Goal: Task Accomplishment & Management: Complete application form

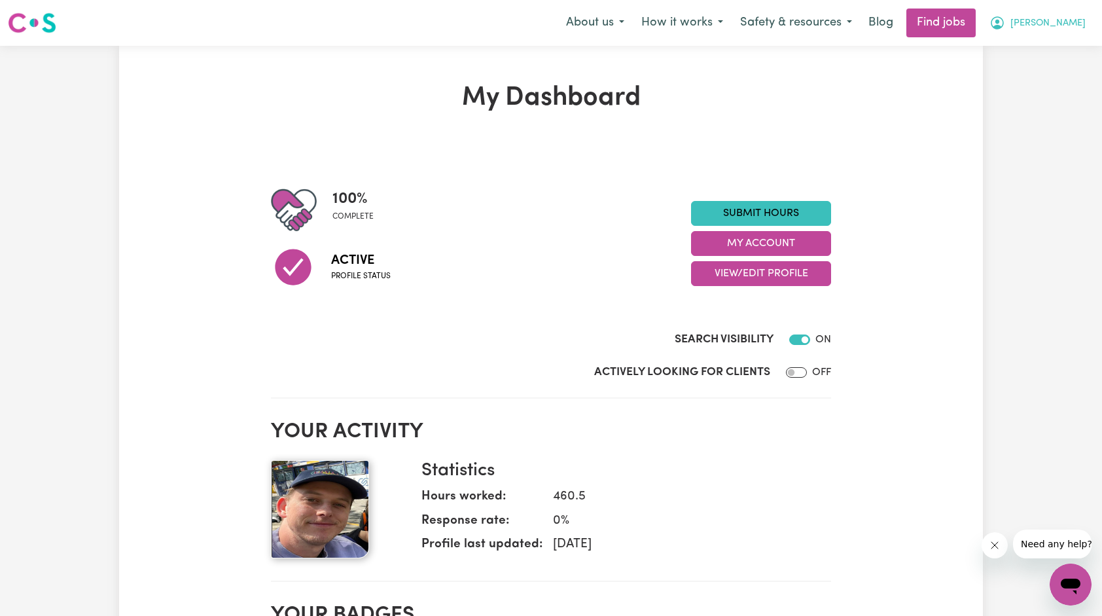
click at [1060, 18] on button "[PERSON_NAME]" at bounding box center [1037, 22] width 113 height 27
click at [1024, 57] on link "My Account" at bounding box center [1041, 51] width 103 height 25
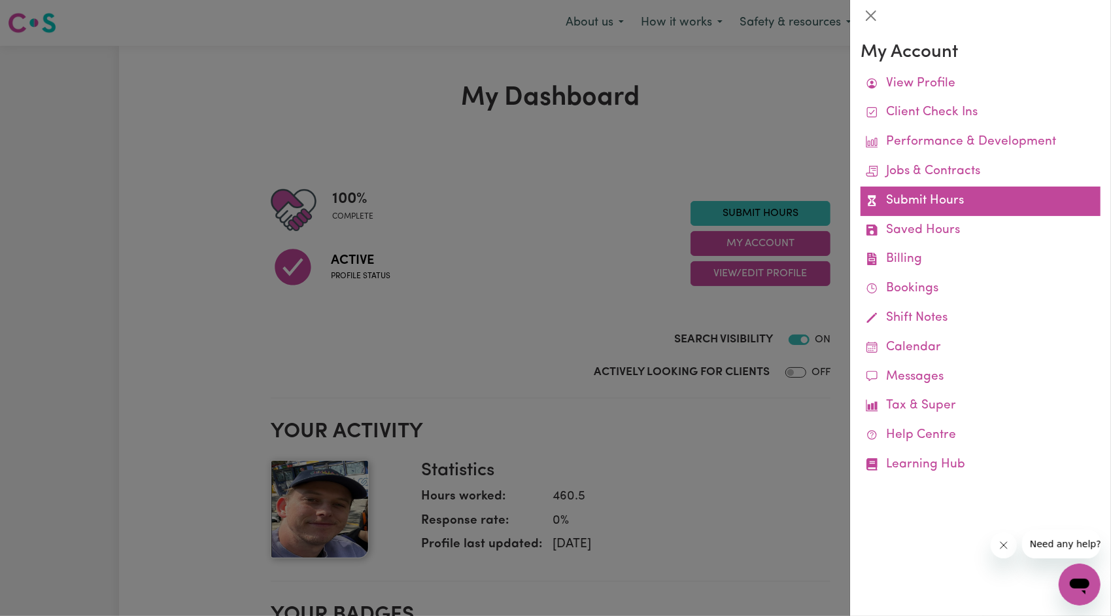
click at [935, 195] on link "Submit Hours" at bounding box center [981, 200] width 240 height 29
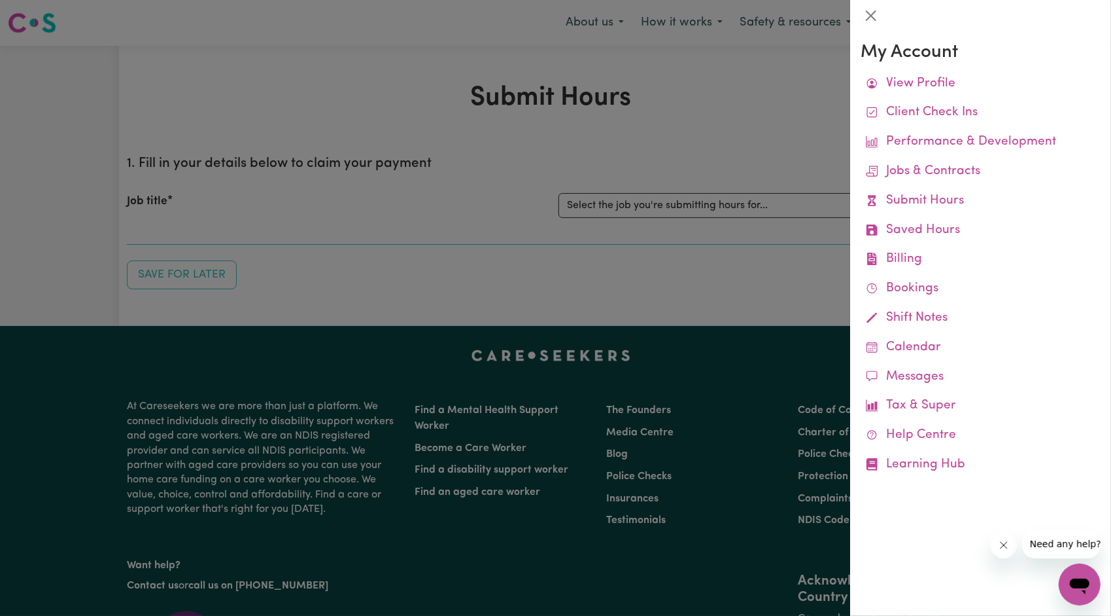
click at [720, 269] on div at bounding box center [555, 308] width 1111 height 616
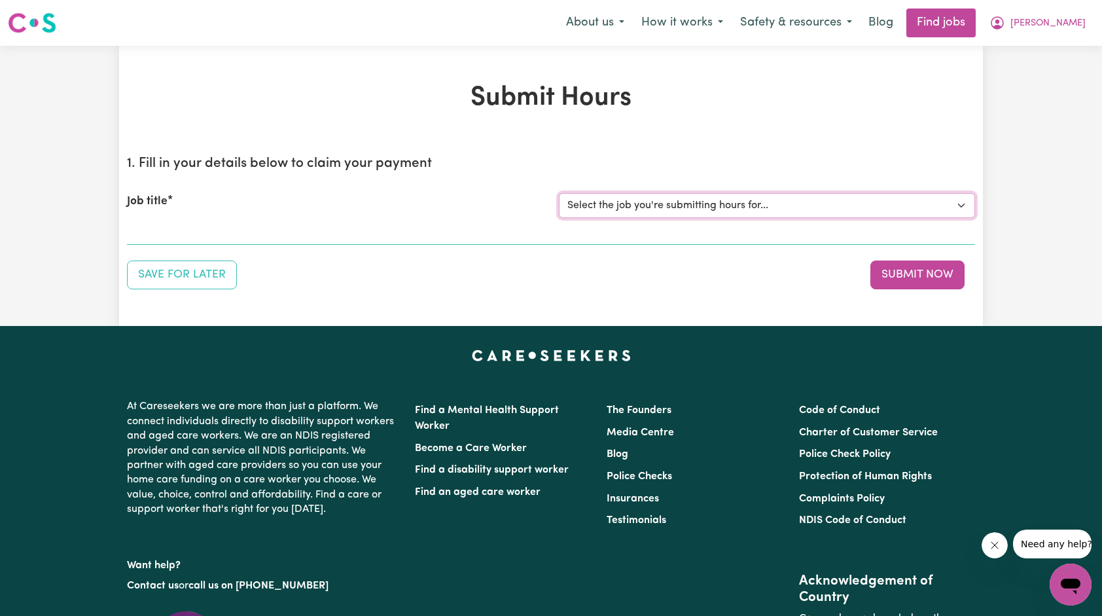
click at [731, 198] on select "Select the job you're submitting hours for... [[PERSON_NAME]] Support Worker Ne…" at bounding box center [767, 205] width 416 height 25
select select "14115"
click at [559, 193] on select "Select the job you're submitting hours for... [[PERSON_NAME]] Support Worker Ne…" at bounding box center [767, 205] width 416 height 25
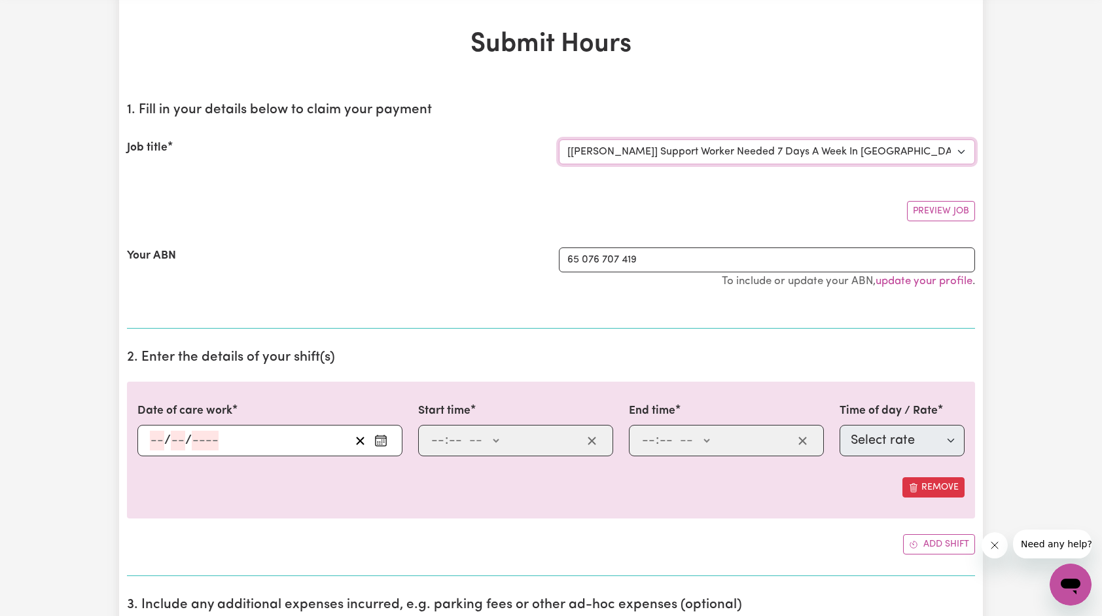
scroll to position [55, 0]
click at [378, 442] on icon "Enter the date of care work" at bounding box center [380, 438] width 13 height 13
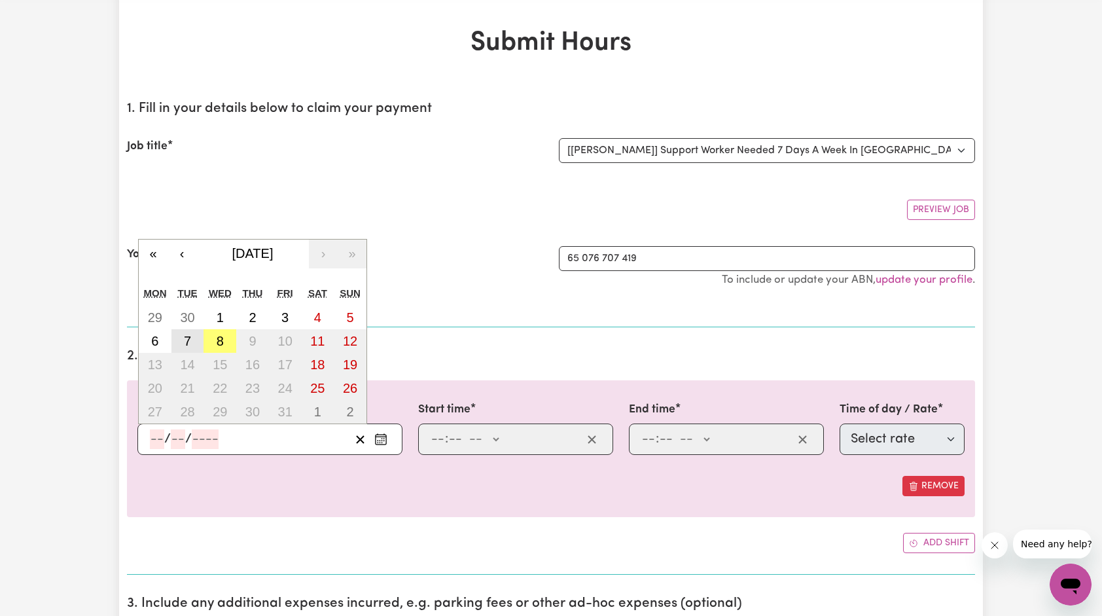
click at [194, 340] on button "7" at bounding box center [187, 341] width 33 height 24
type input "[DATE]"
type input "7"
type input "10"
type input "2025"
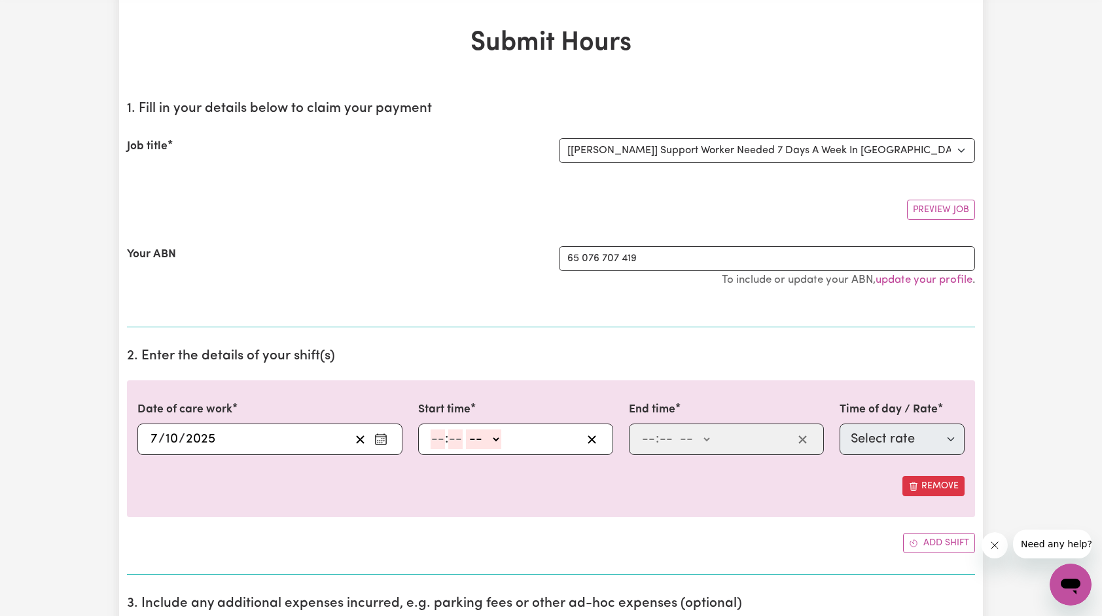
click at [438, 439] on input "number" at bounding box center [437, 439] width 14 height 20
type input "8"
type input "00"
click at [480, 442] on select "-- AM PM" at bounding box center [481, 439] width 35 height 20
select select "am"
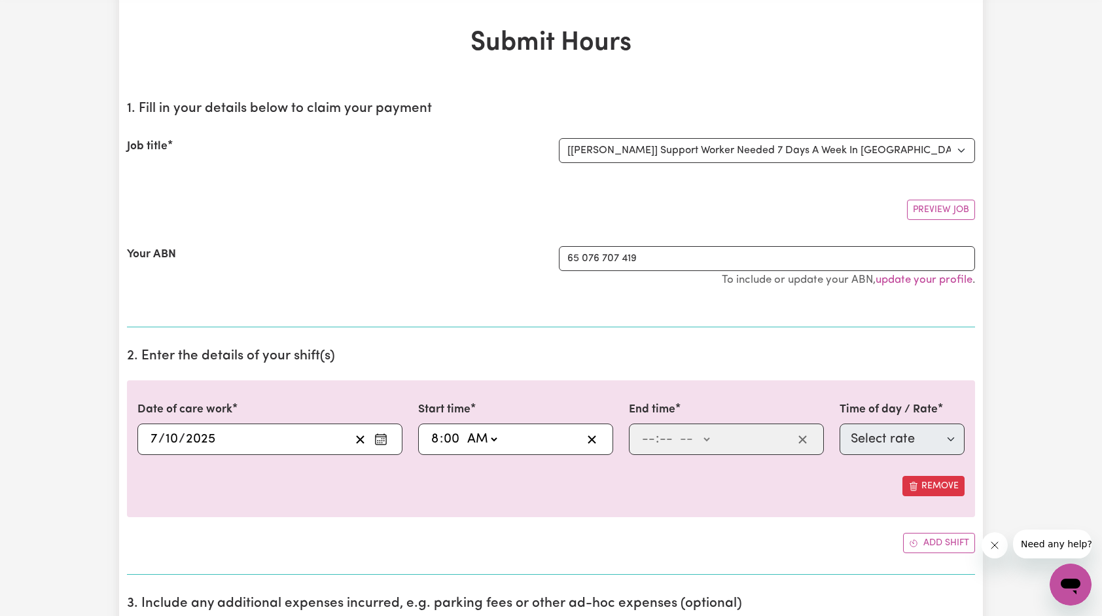
click at [464, 429] on select "-- AM PM" at bounding box center [481, 439] width 35 height 20
type input "08:00"
type input "0"
click at [652, 438] on input "number" at bounding box center [648, 439] width 14 height 20
type input "4"
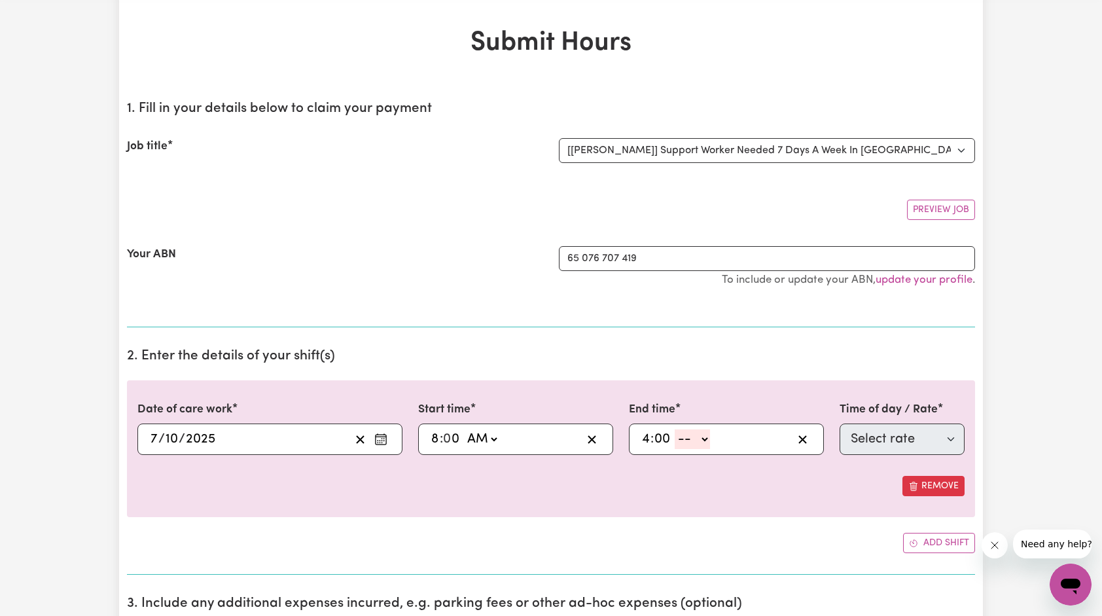
type input "00"
click at [697, 438] on select "-- AM PM" at bounding box center [691, 439] width 35 height 20
select select "pm"
click at [674, 429] on select "-- AM PM" at bounding box center [691, 439] width 35 height 20
type input "16:00"
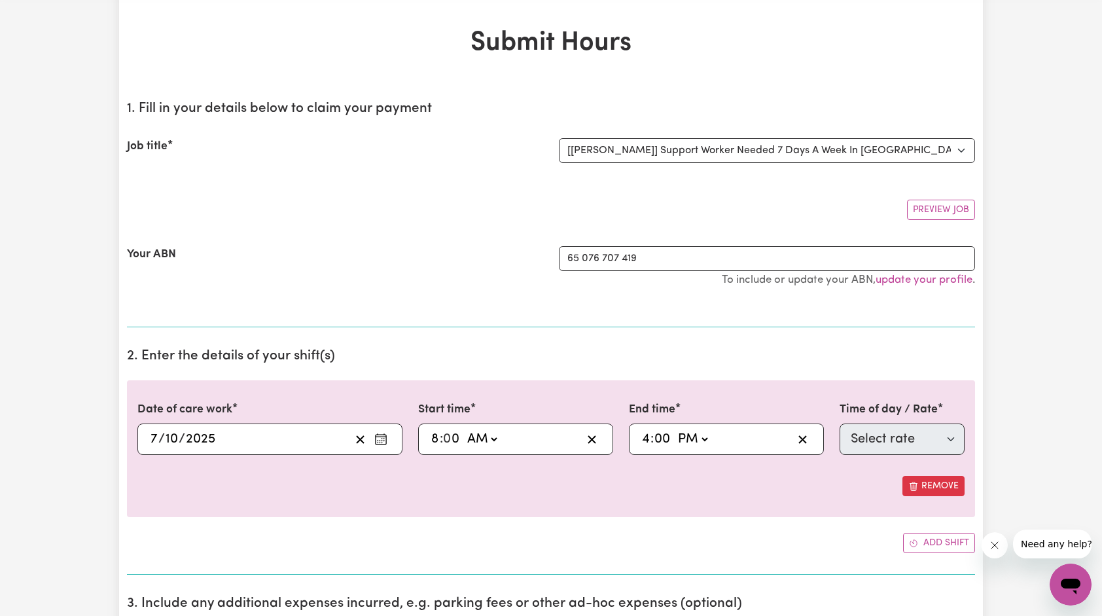
type input "0"
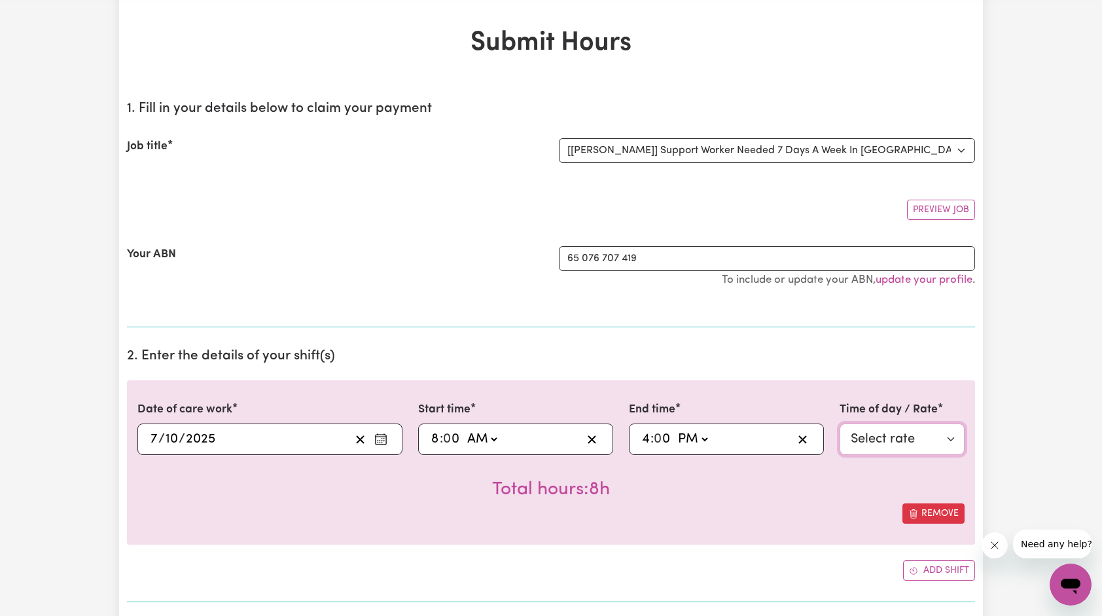
click at [864, 430] on select "Select rate $66.07 - Weekday Daytime - Assistance with Self Care Activities - S…" at bounding box center [901, 438] width 125 height 31
select select "63213"
click at [839, 423] on select "Select rate $66.07 - Weekday Daytime - Assistance with Self Care Activities - S…" at bounding box center [901, 438] width 125 height 31
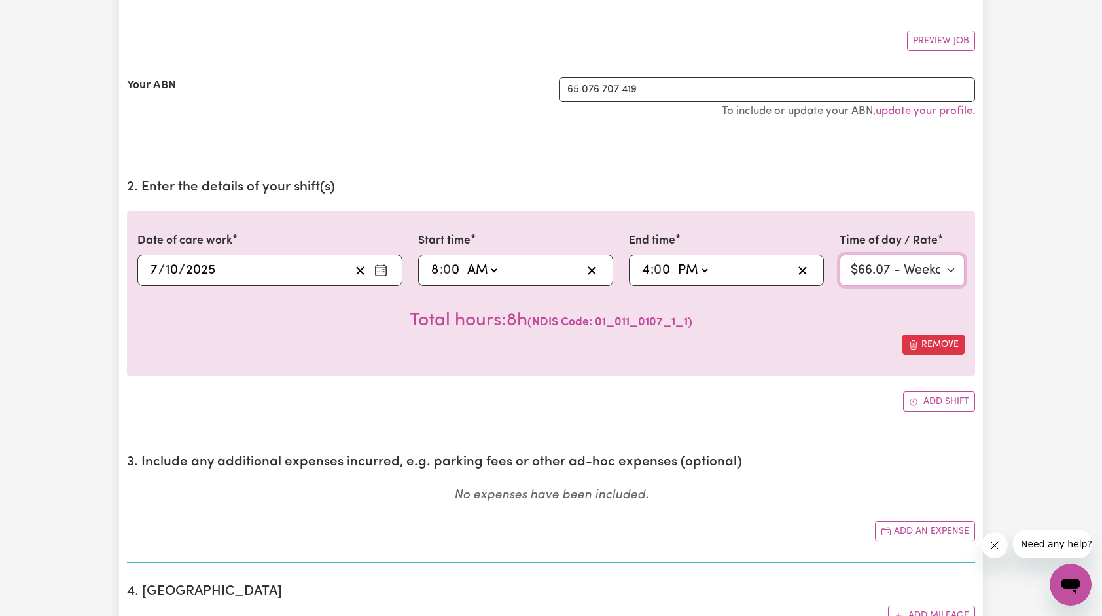
scroll to position [226, 0]
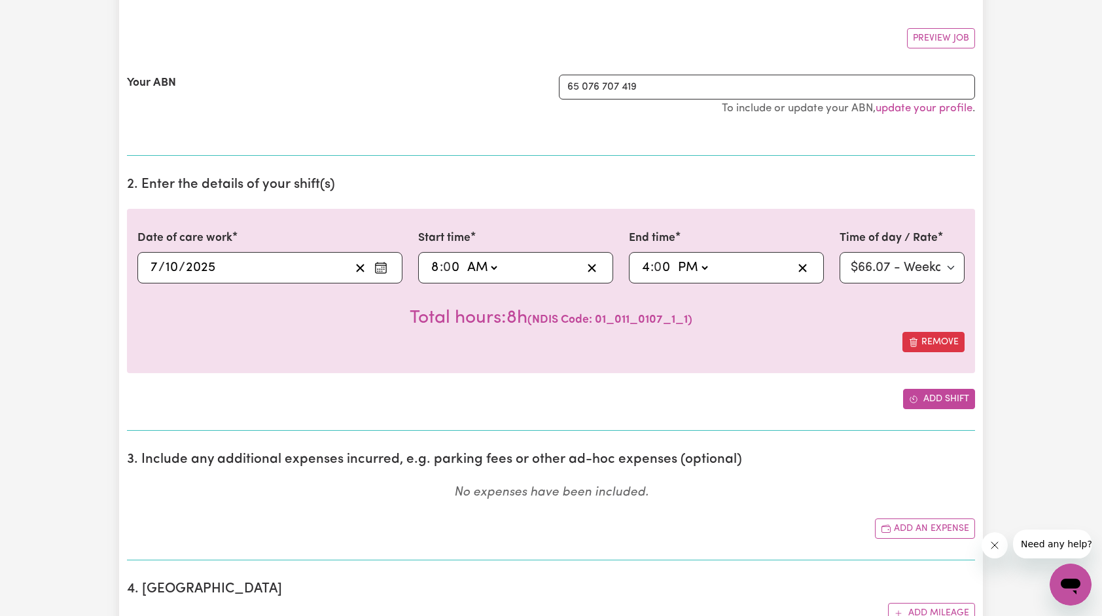
click at [910, 404] on button "Add shift" at bounding box center [939, 399] width 72 height 20
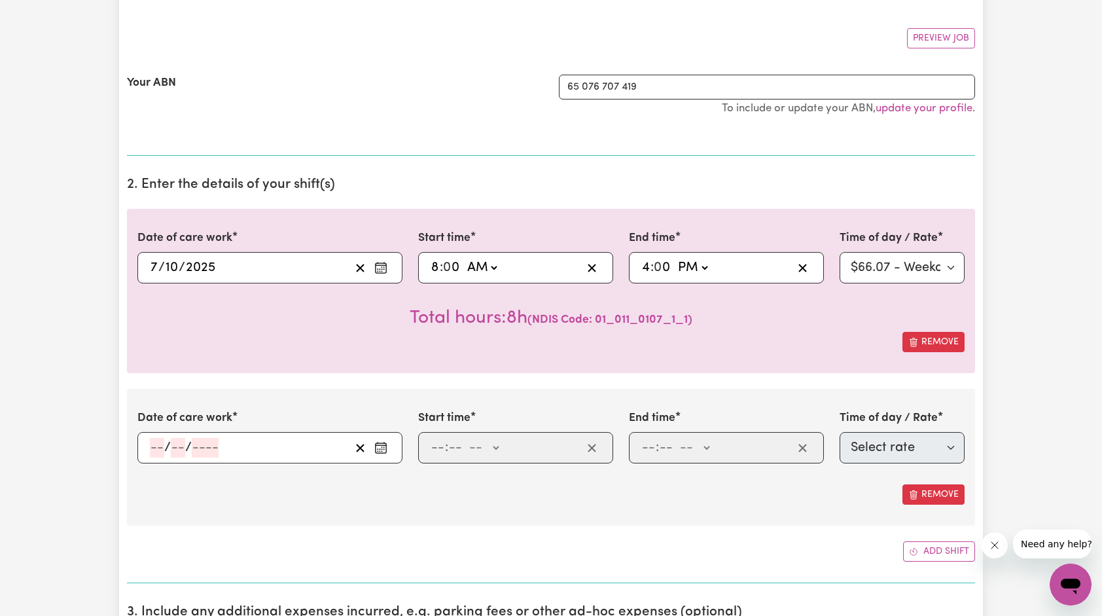
click at [154, 438] on input "number" at bounding box center [157, 448] width 14 height 20
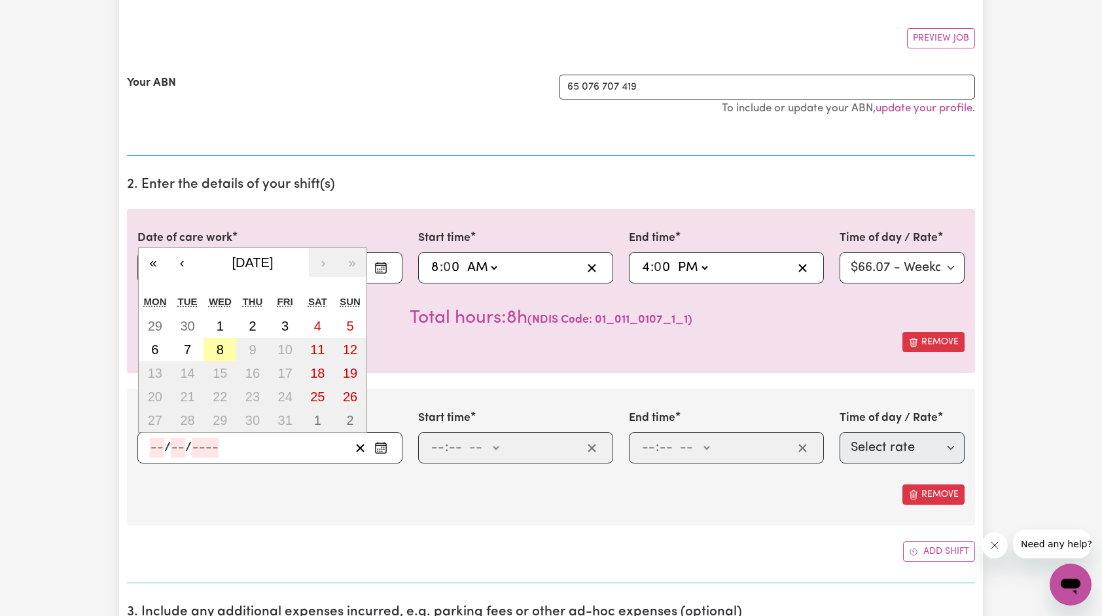
click at [228, 339] on button "8" at bounding box center [219, 350] width 33 height 24
type input "[DATE]"
type input "8"
type input "10"
type input "2025"
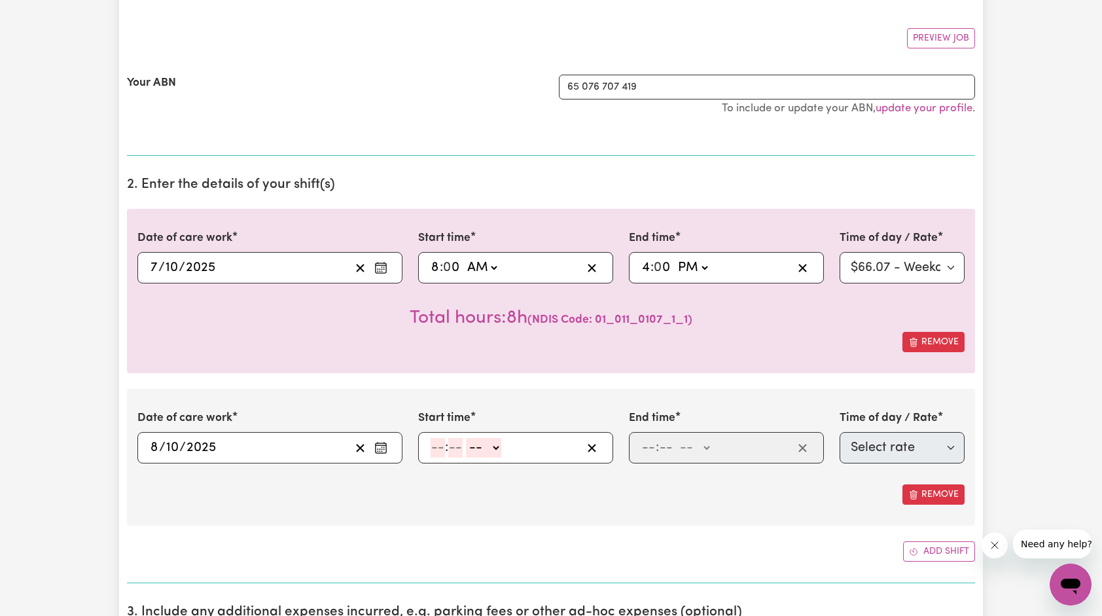
click at [432, 445] on input "number" at bounding box center [437, 448] width 14 height 20
type input "8"
type input "00"
click at [474, 455] on select "-- AM PM" at bounding box center [481, 448] width 35 height 20
select select "am"
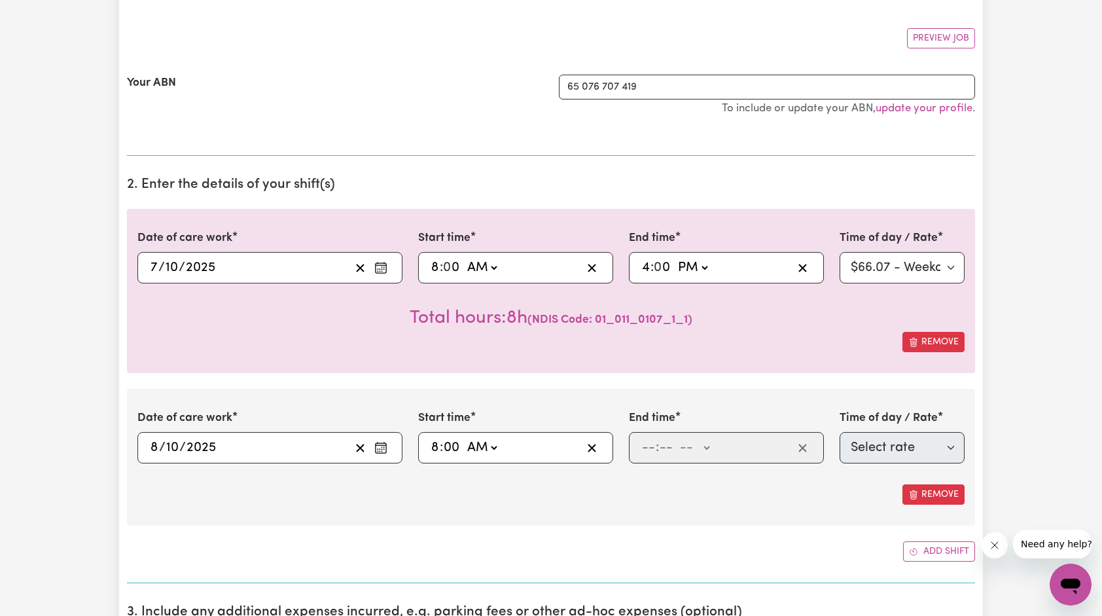
click at [464, 438] on select "-- AM PM" at bounding box center [481, 448] width 35 height 20
type input "08:00"
type input "0"
click at [640, 443] on div ": -- AM PM" at bounding box center [716, 448] width 152 height 20
type input "4"
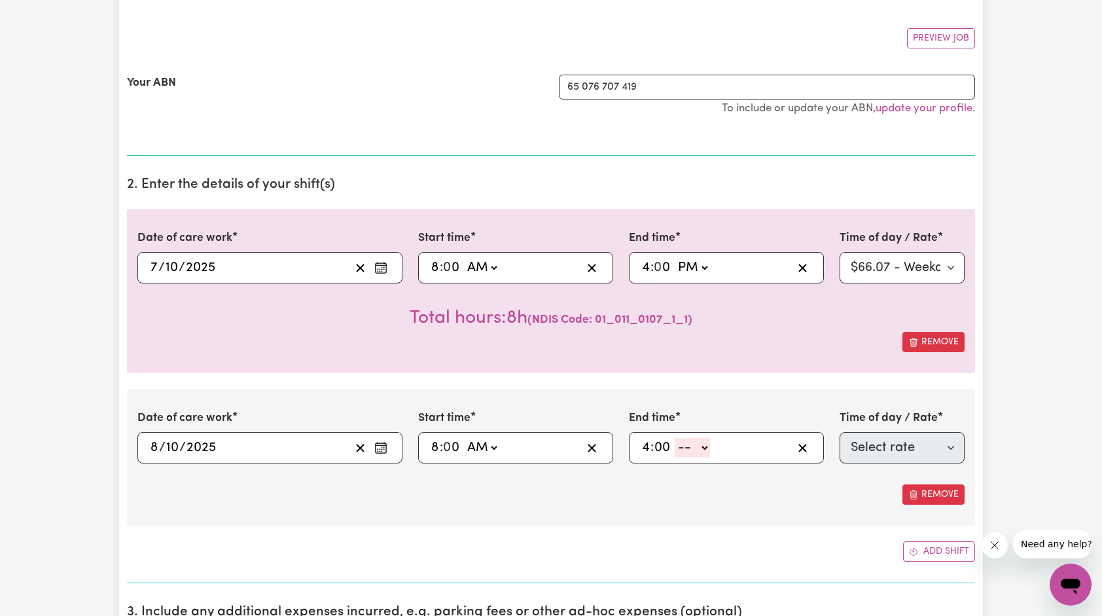
type input "00"
click at [685, 449] on select "-- AM PM" at bounding box center [691, 448] width 35 height 20
select select "pm"
click at [674, 438] on select "-- AM PM" at bounding box center [691, 448] width 35 height 20
type input "16:00"
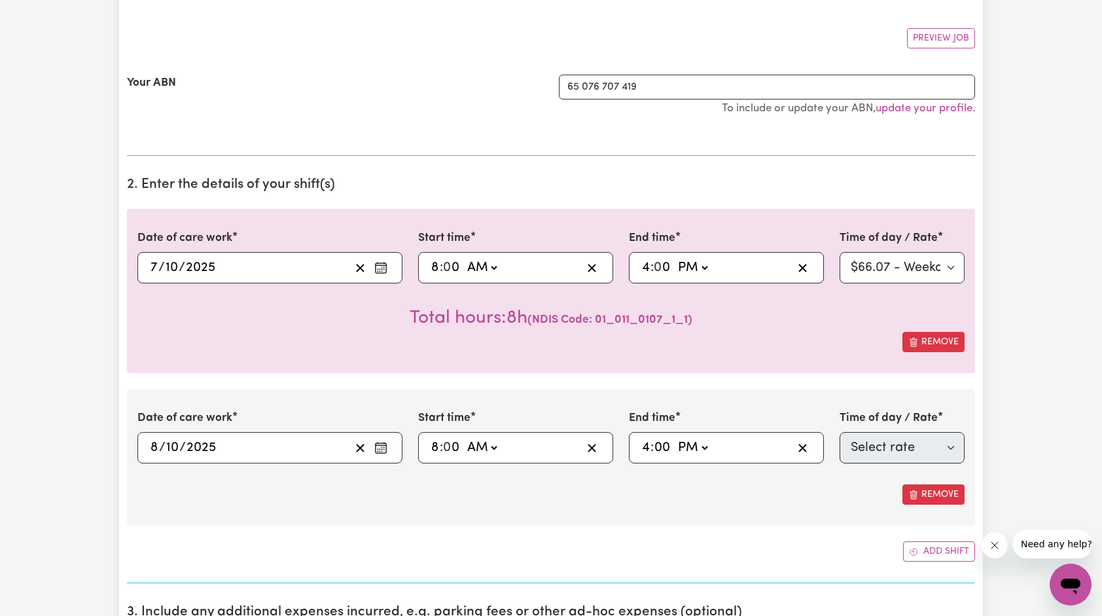
type input "0"
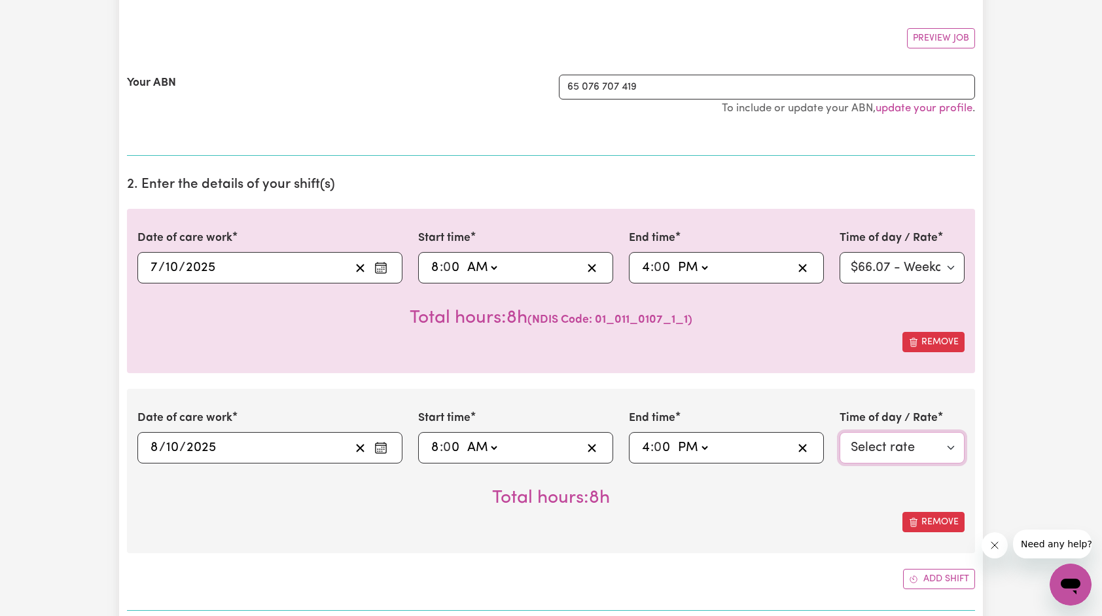
click at [890, 455] on select "Select rate $66.07 - Weekday Daytime - Assistance with Self Care Activities - S…" at bounding box center [901, 447] width 125 height 31
select select "63213"
click at [839, 432] on select "Select rate $66.07 - Weekday Daytime - Assistance with Self Care Activities - S…" at bounding box center [901, 447] width 125 height 31
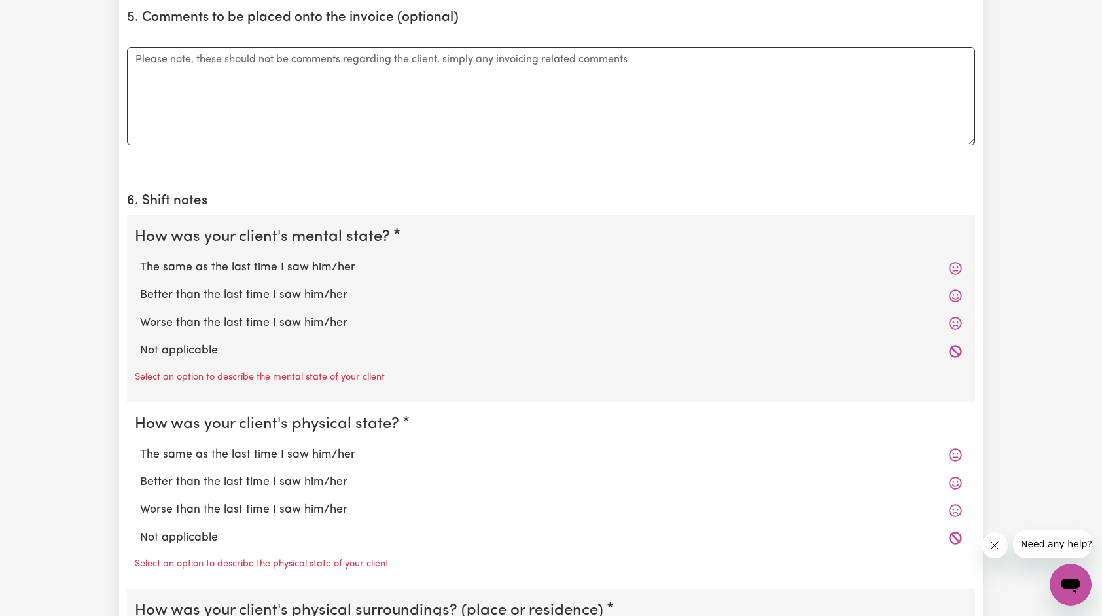
scroll to position [1052, 0]
click at [290, 259] on label "The same as the last time I saw him/her" at bounding box center [551, 266] width 822 height 17
click at [140, 258] on input "The same as the last time I saw him/her" at bounding box center [139, 257] width 1 height 1
radio input "true"
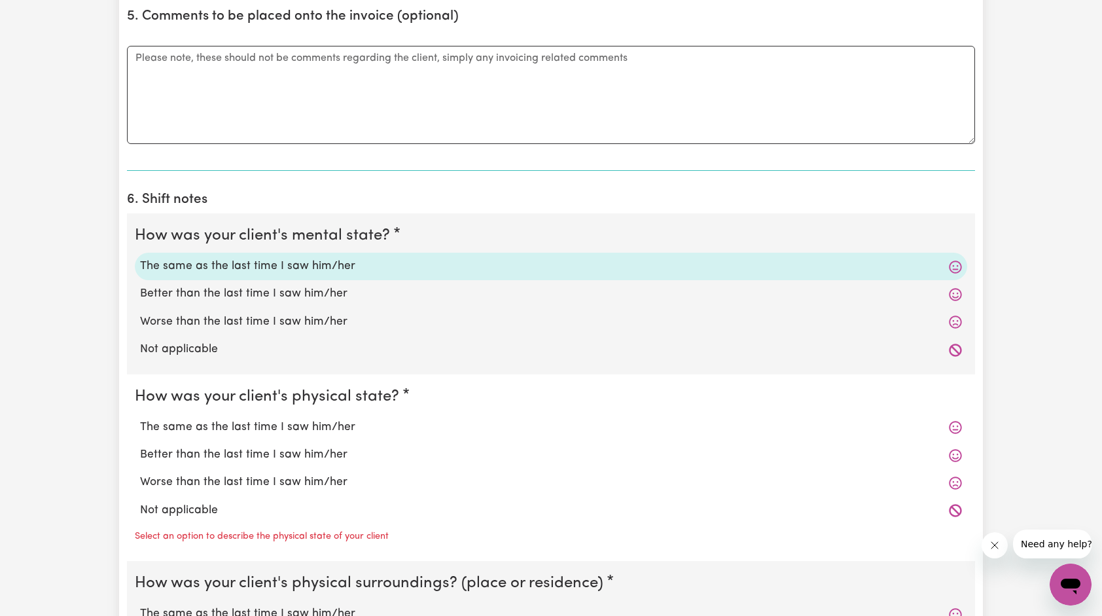
click at [254, 420] on label "The same as the last time I saw him/her" at bounding box center [551, 427] width 822 height 17
click at [140, 419] on input "The same as the last time I saw him/her" at bounding box center [139, 418] width 1 height 1
radio input "true"
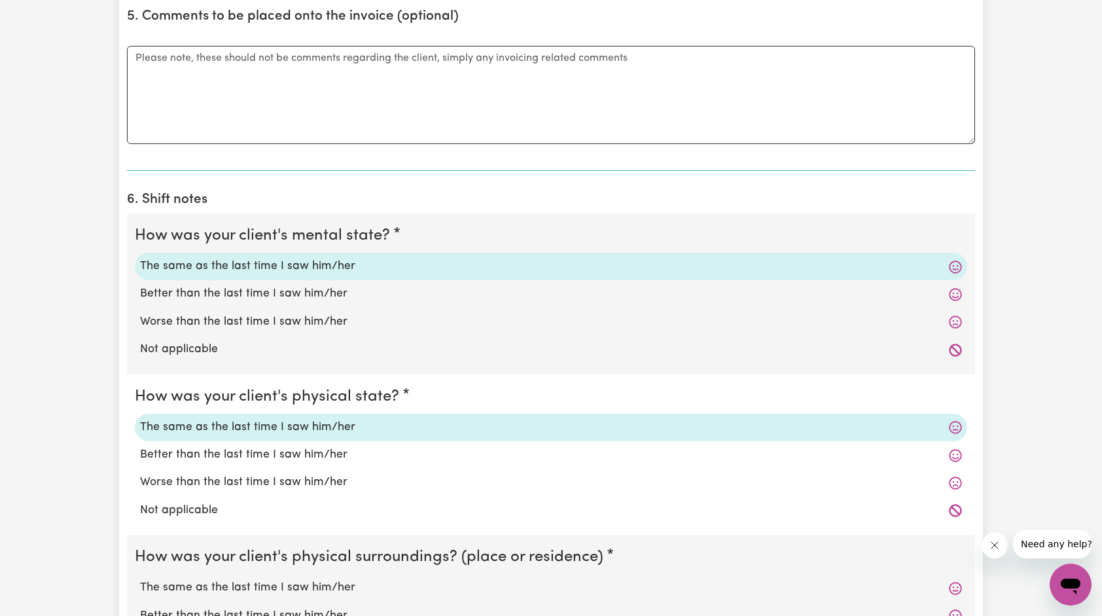
click at [258, 579] on label "The same as the last time I saw him/her" at bounding box center [551, 587] width 822 height 17
click at [140, 578] on input "The same as the last time I saw him/her" at bounding box center [139, 578] width 1 height 1
radio input "true"
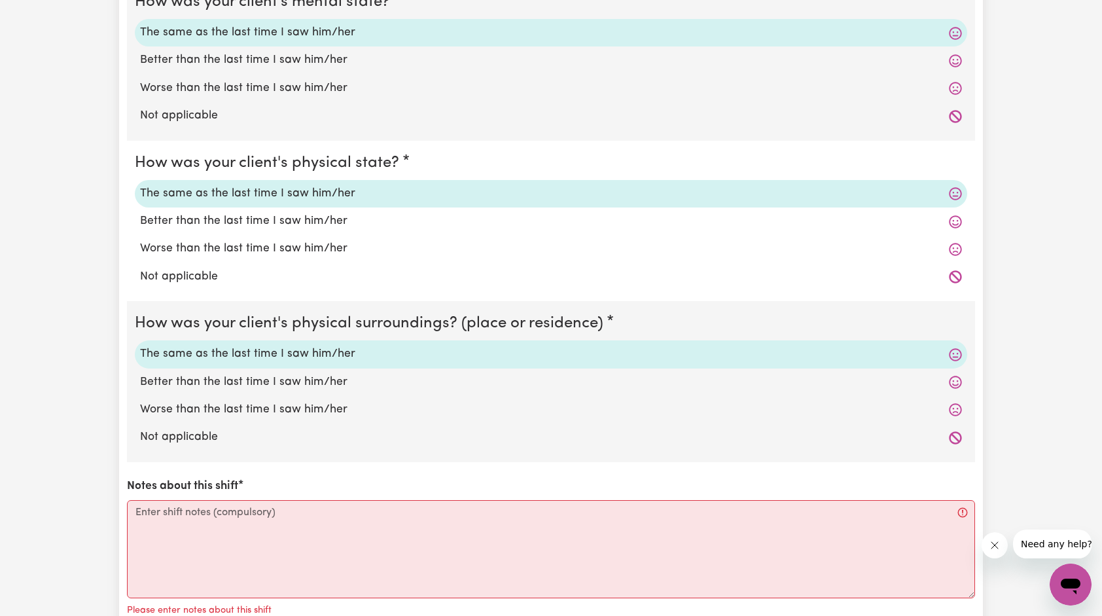
scroll to position [1299, 0]
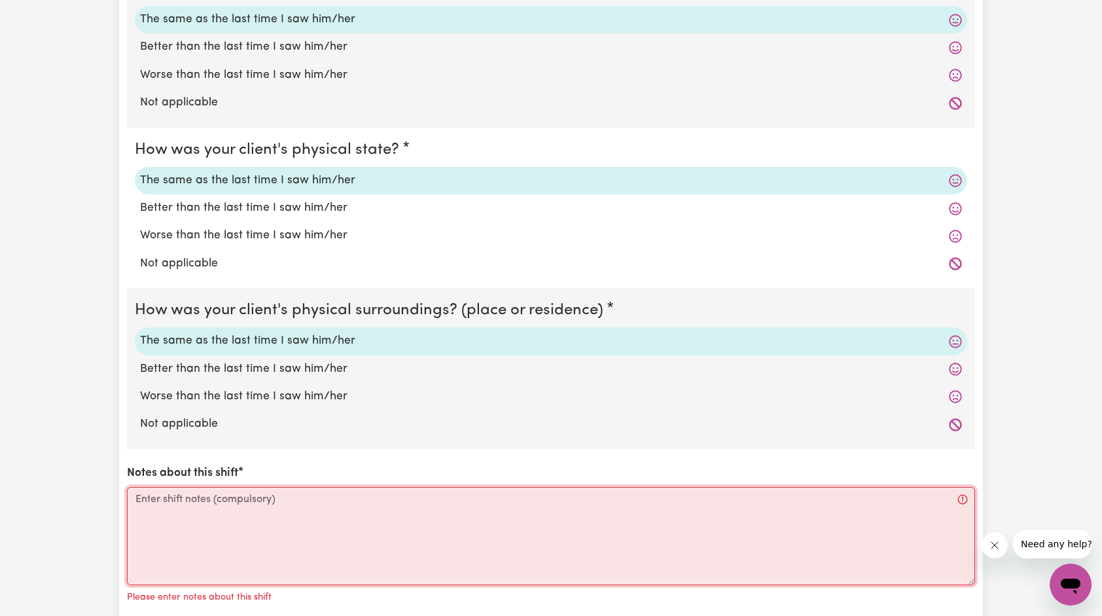
click at [234, 509] on textarea "Notes about this shift" at bounding box center [551, 536] width 848 height 98
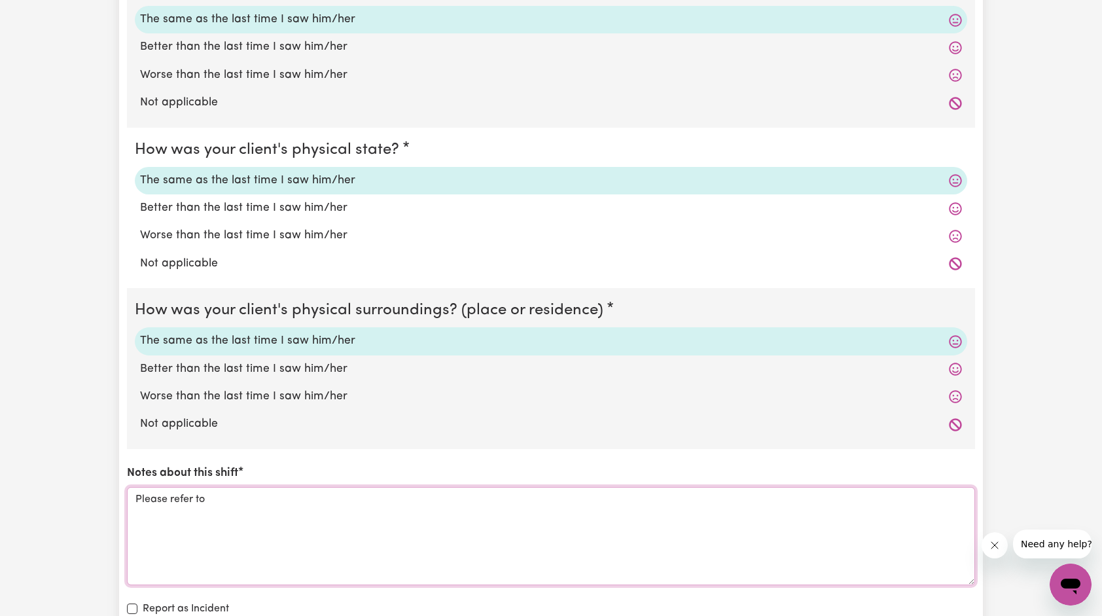
click at [224, 495] on textarea "Please refer to" at bounding box center [551, 536] width 848 height 98
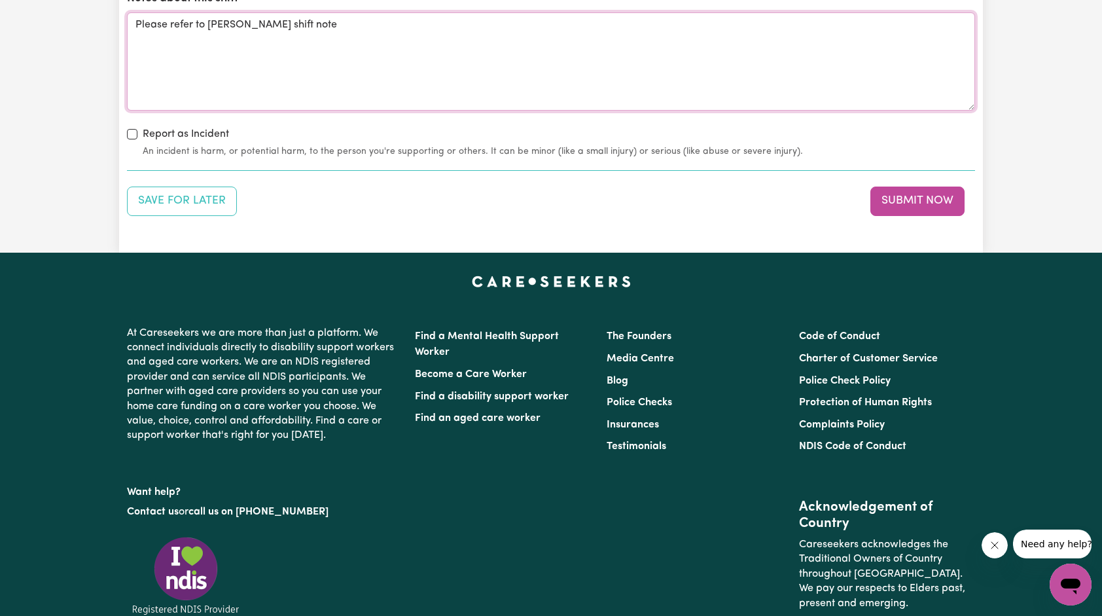
scroll to position [1773, 0]
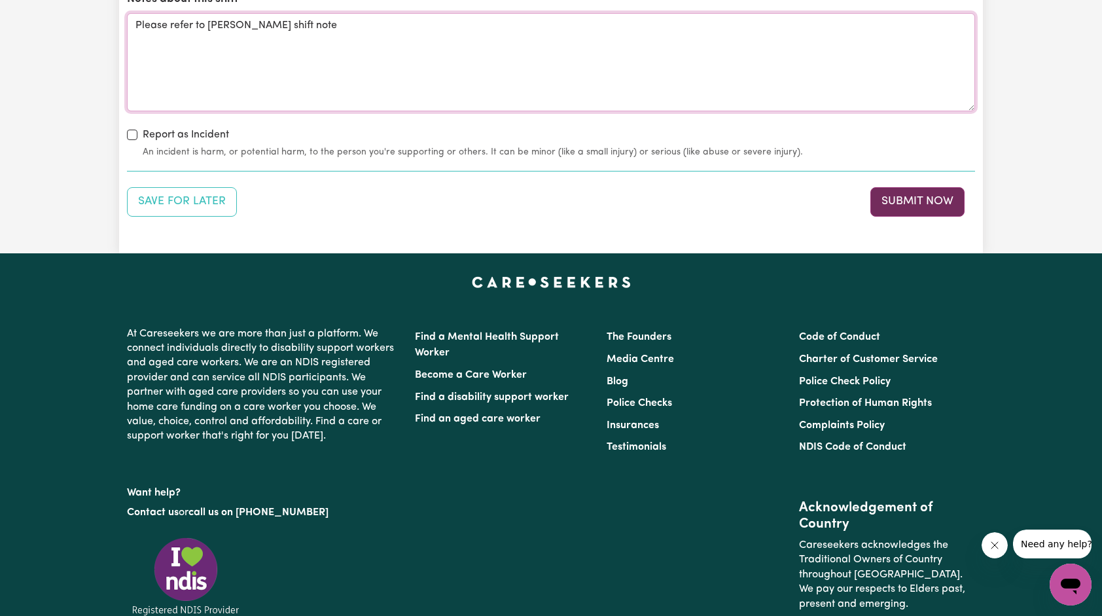
type textarea "Please refer to [PERSON_NAME] shift note"
click at [930, 200] on button "Submit Now" at bounding box center [917, 201] width 94 height 29
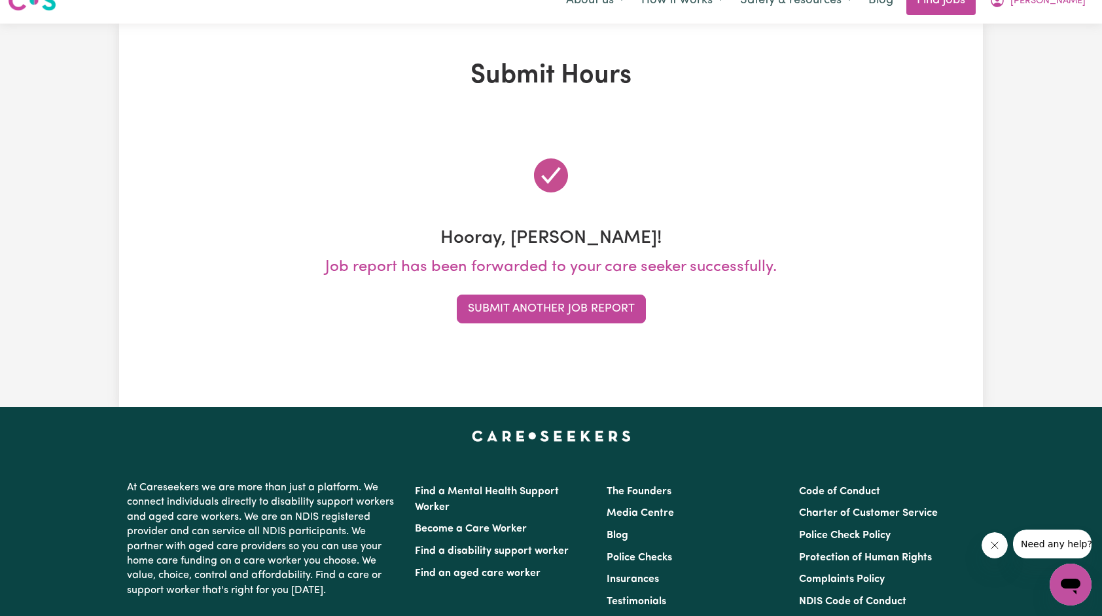
scroll to position [0, 0]
